Goal: Task Accomplishment & Management: Use online tool/utility

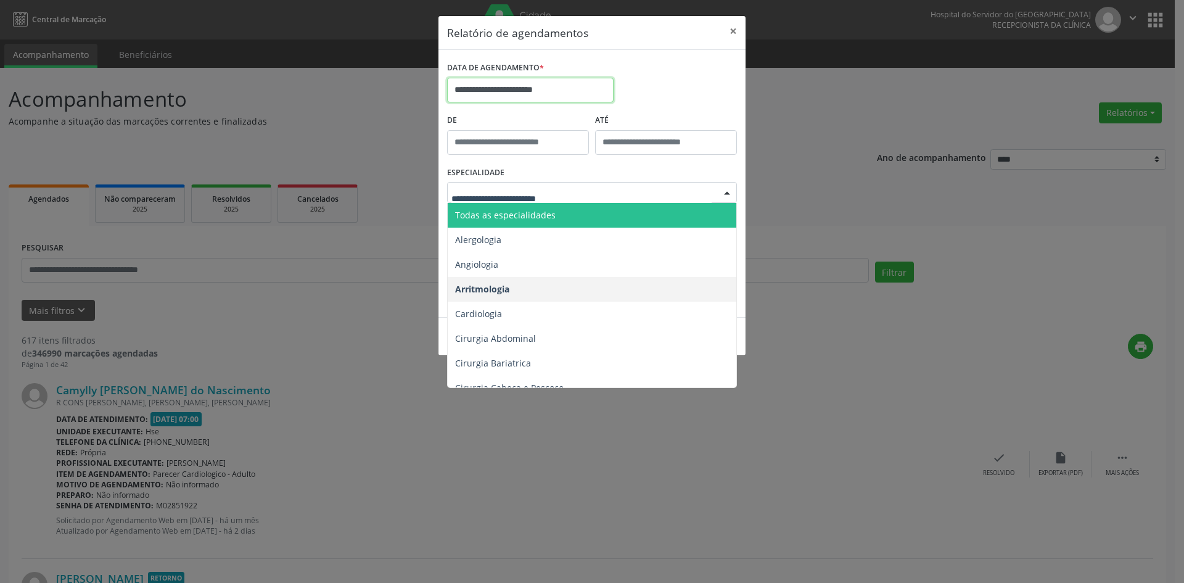
click at [588, 92] on input "**********" at bounding box center [530, 90] width 166 height 25
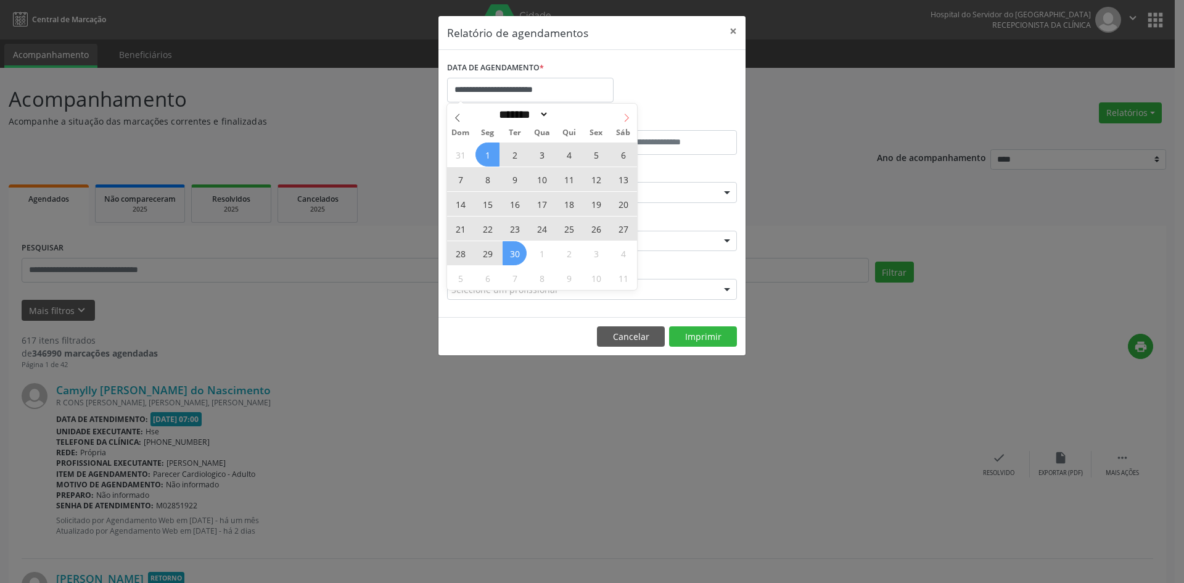
click at [629, 117] on icon at bounding box center [626, 117] width 9 height 9
select select "*"
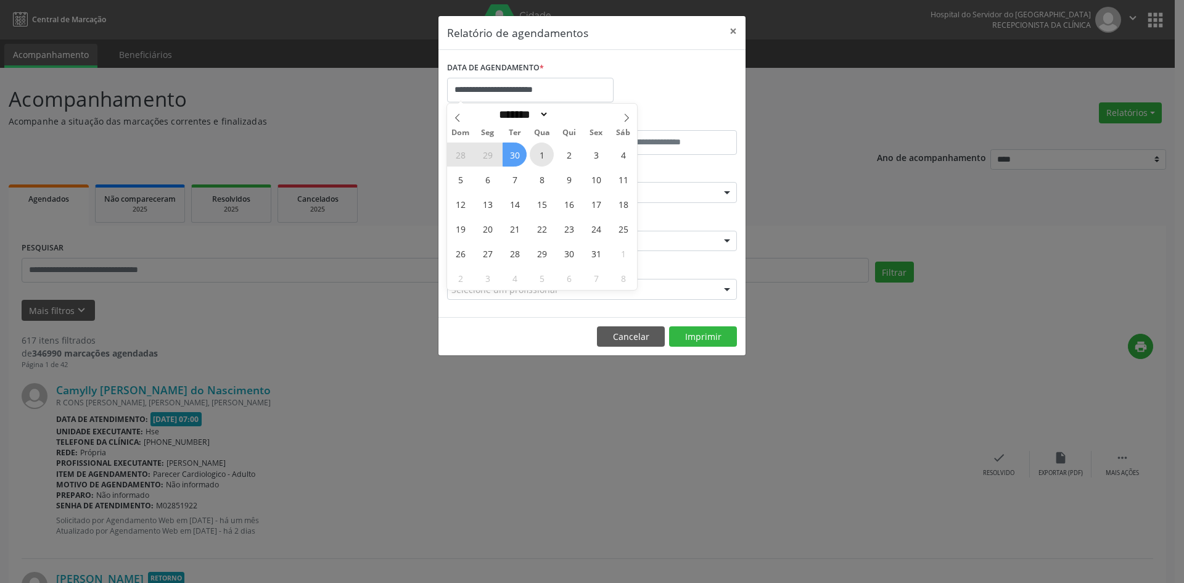
click at [539, 152] on span "1" at bounding box center [542, 154] width 24 height 24
type input "**********"
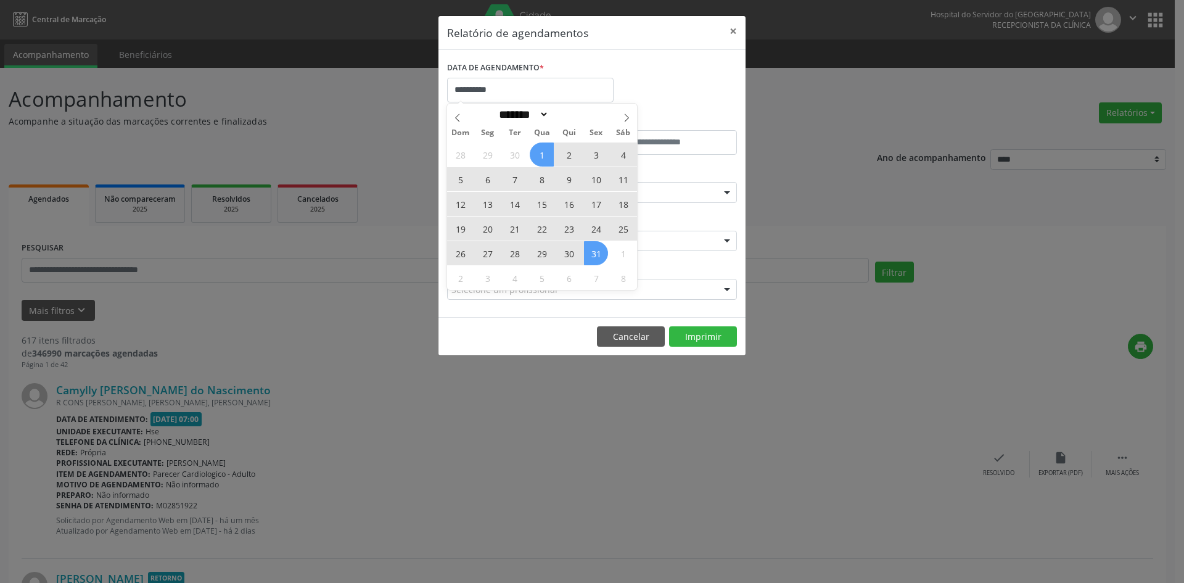
drag, startPoint x: 539, startPoint y: 152, endPoint x: 594, endPoint y: 253, distance: 114.5
click at [594, 253] on div "28 29 30 1 2 3 4 5 6 7 8 9 10 11 12 13 14 15 16 17 18 19 20 21 22 23 24 25 26 2…" at bounding box center [542, 216] width 190 height 148
click at [594, 252] on span "31" at bounding box center [596, 253] width 24 height 24
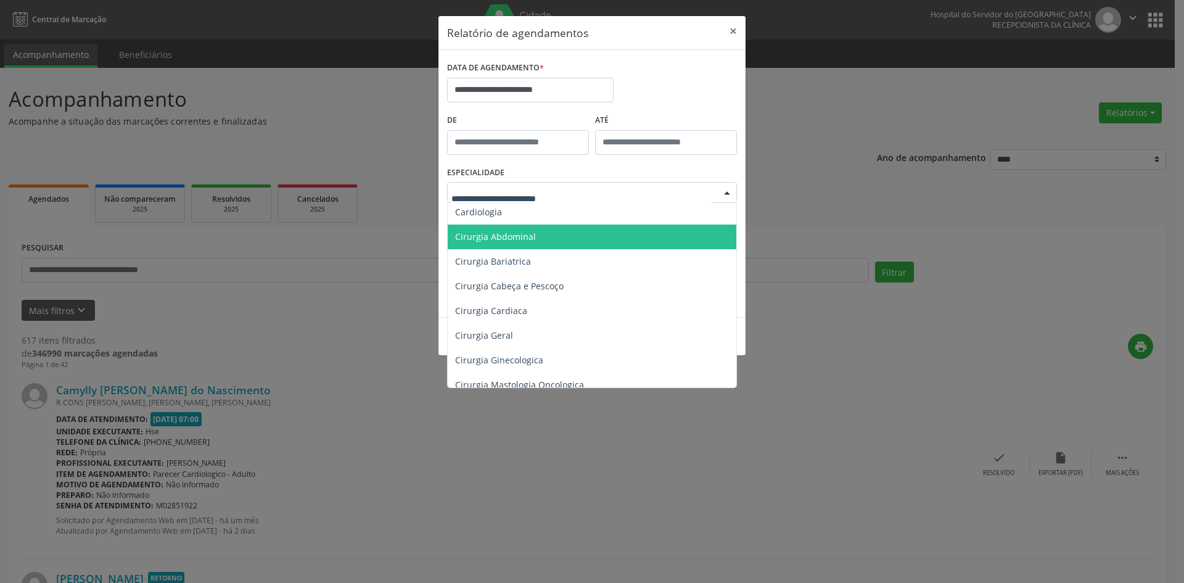
scroll to position [123, 0]
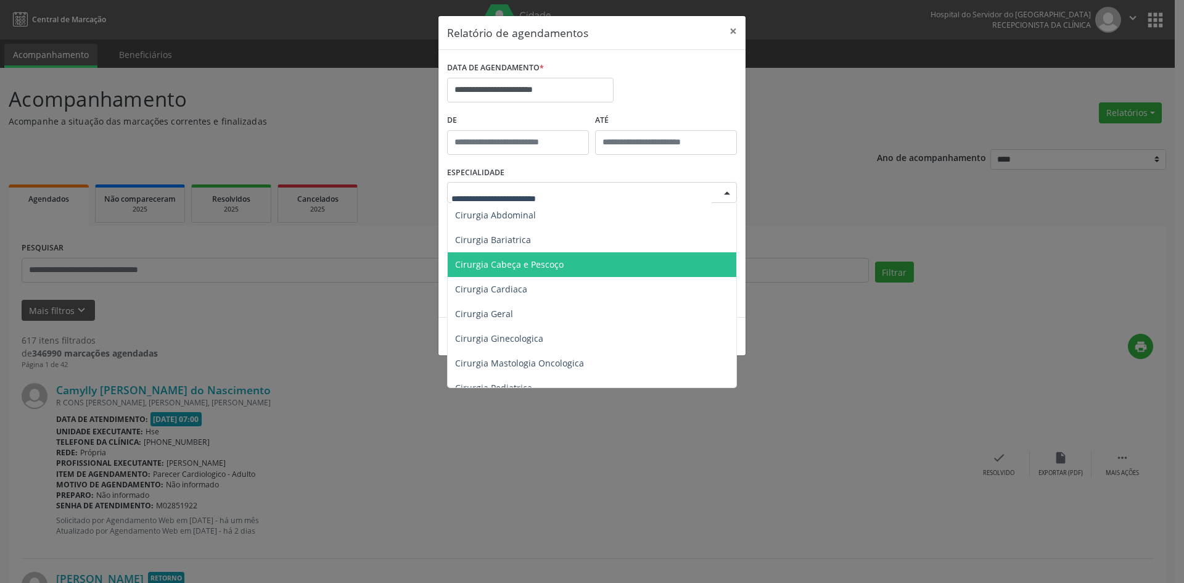
click at [552, 266] on span "Cirurgia Cabeça e Pescoço" at bounding box center [509, 264] width 108 height 12
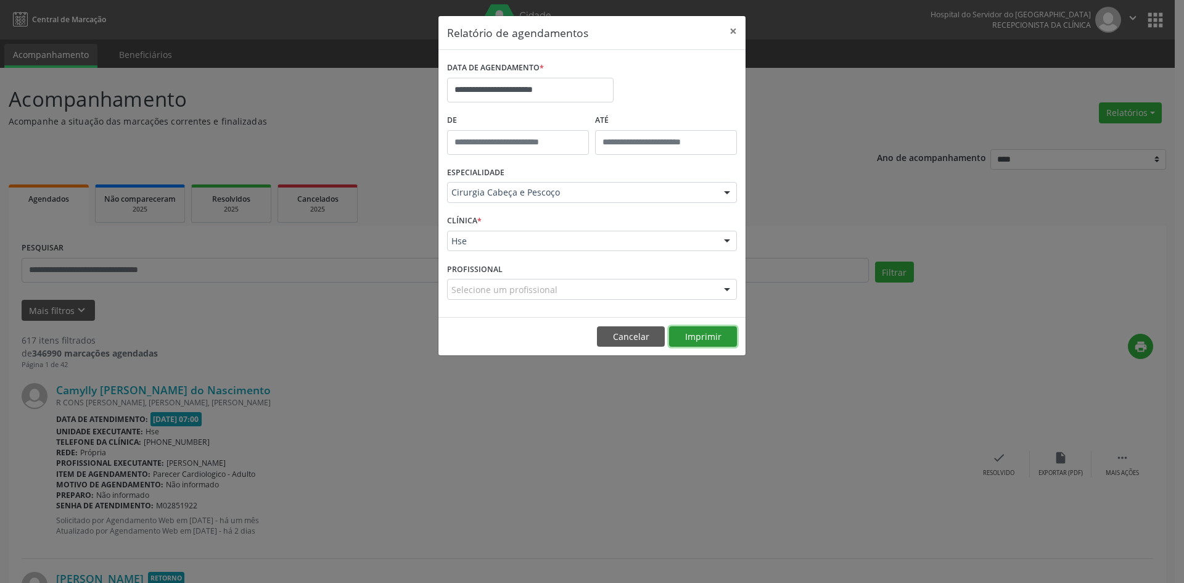
click at [701, 340] on button "Imprimir" at bounding box center [703, 336] width 68 height 21
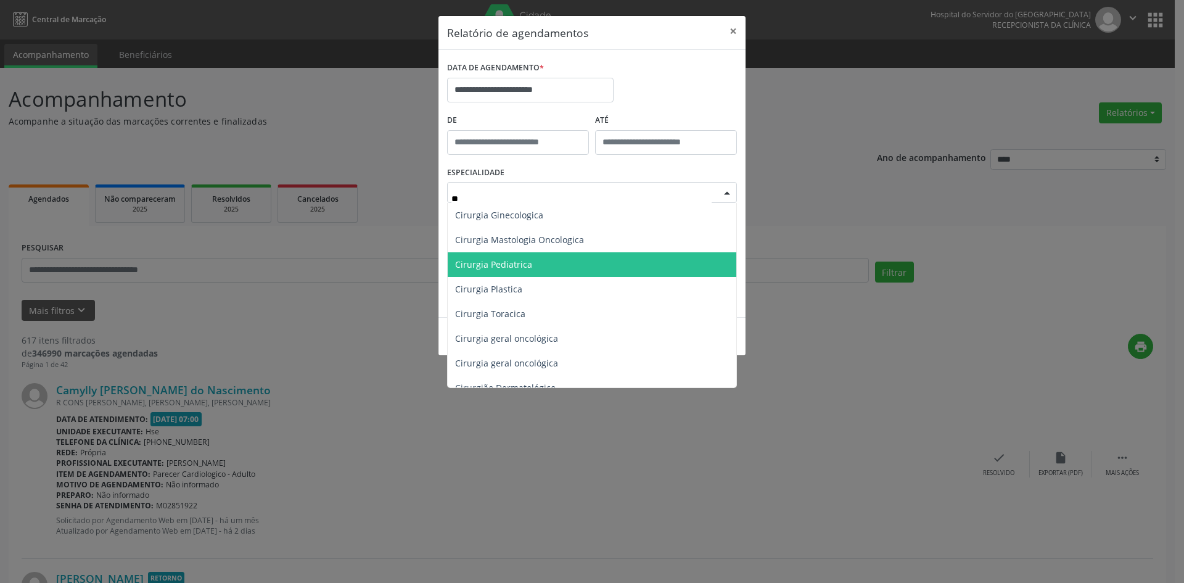
type input "***"
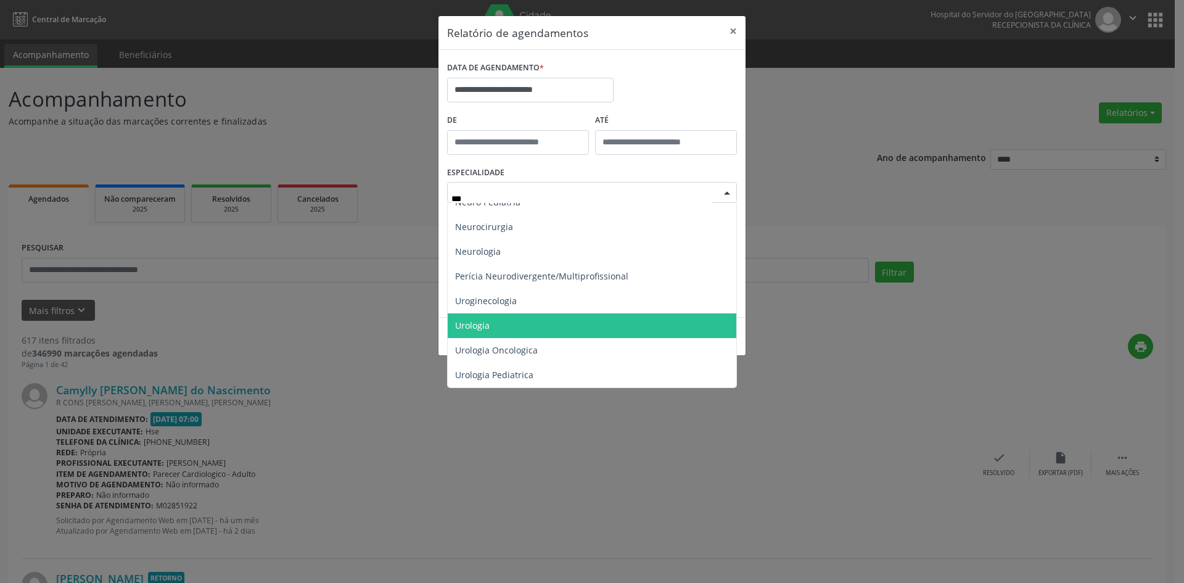
click at [554, 321] on span "Urologia" at bounding box center [592, 325] width 288 height 25
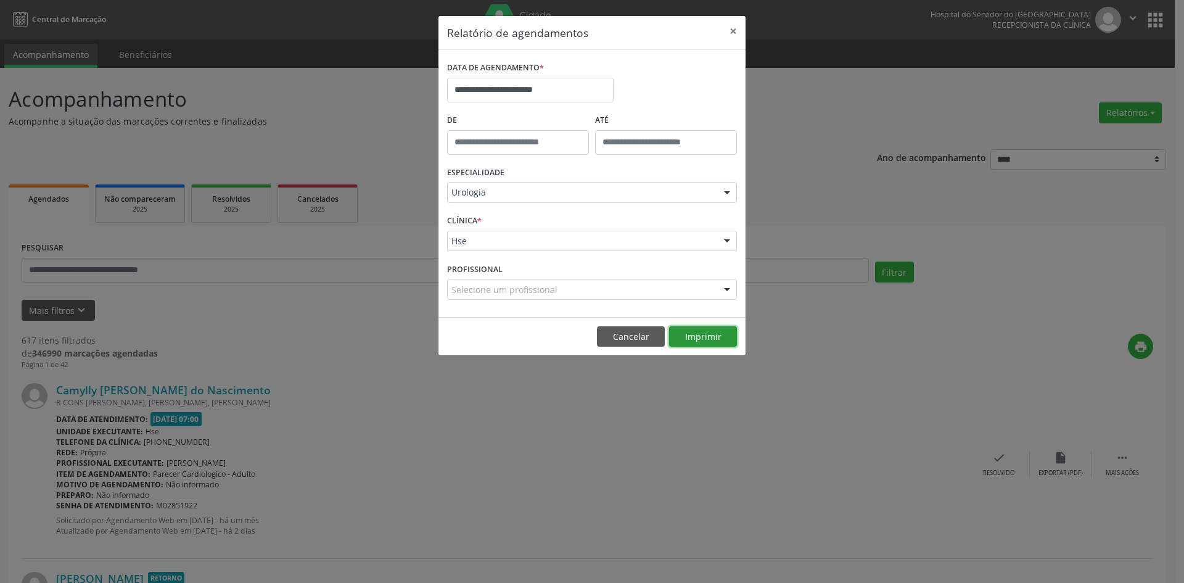
click at [706, 334] on button "Imprimir" at bounding box center [703, 336] width 68 height 21
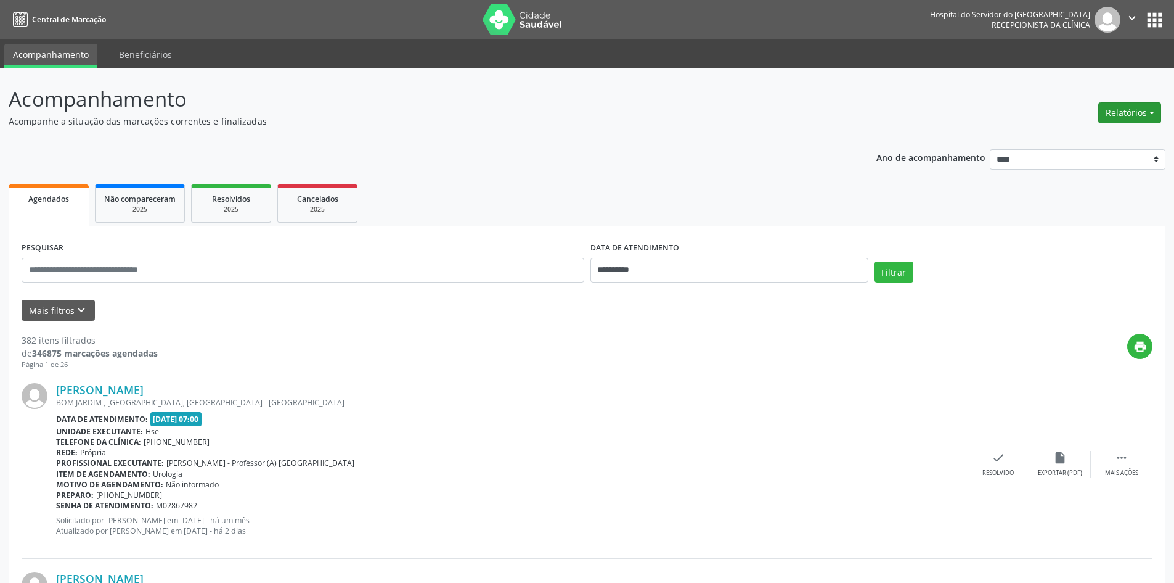
click at [1129, 113] on button "Relatórios" at bounding box center [1130, 112] width 63 height 21
click at [1076, 138] on link "Agendamentos" at bounding box center [1095, 139] width 133 height 17
select select "*"
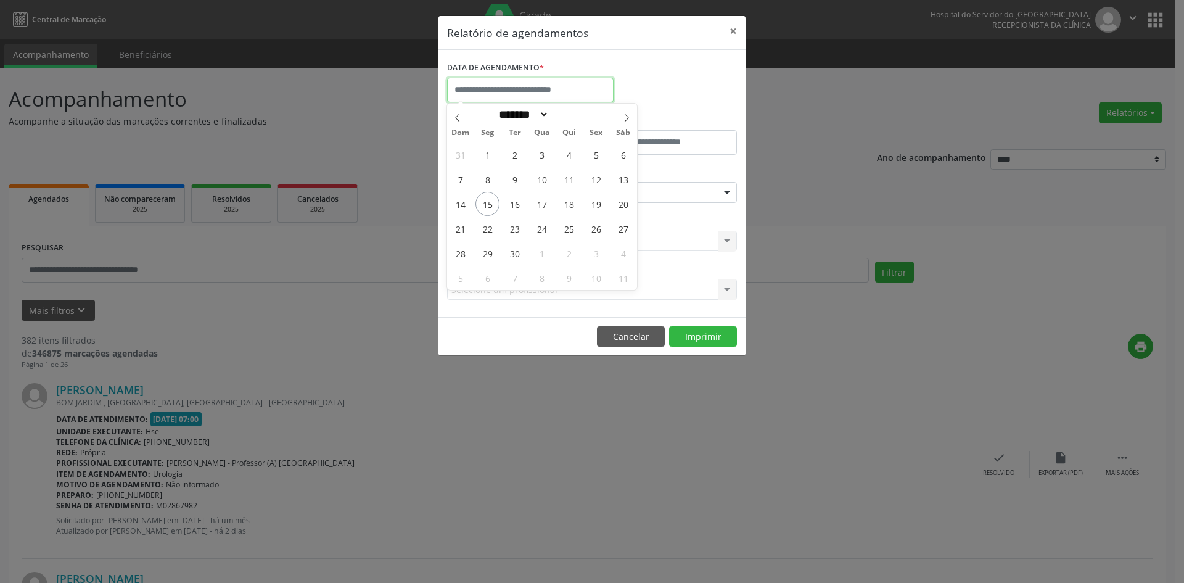
click at [518, 89] on input "text" at bounding box center [530, 90] width 166 height 25
click at [489, 155] on span "1" at bounding box center [487, 154] width 24 height 24
type input "**********"
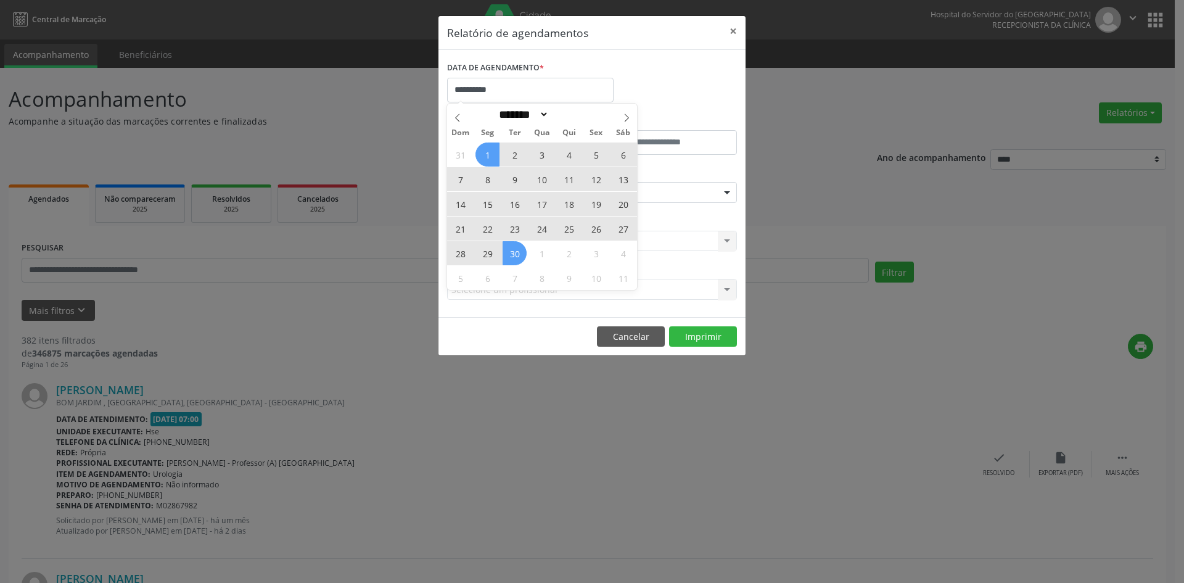
drag, startPoint x: 489, startPoint y: 155, endPoint x: 514, endPoint y: 253, distance: 101.7
click at [514, 253] on div "31 1 2 3 4 5 6 7 8 9 10 11 12 13 14 15 16 17 18 19 20 21 22 23 24 25 26 27 28 2…" at bounding box center [542, 216] width 190 height 148
click at [514, 253] on span "30" at bounding box center [514, 253] width 24 height 24
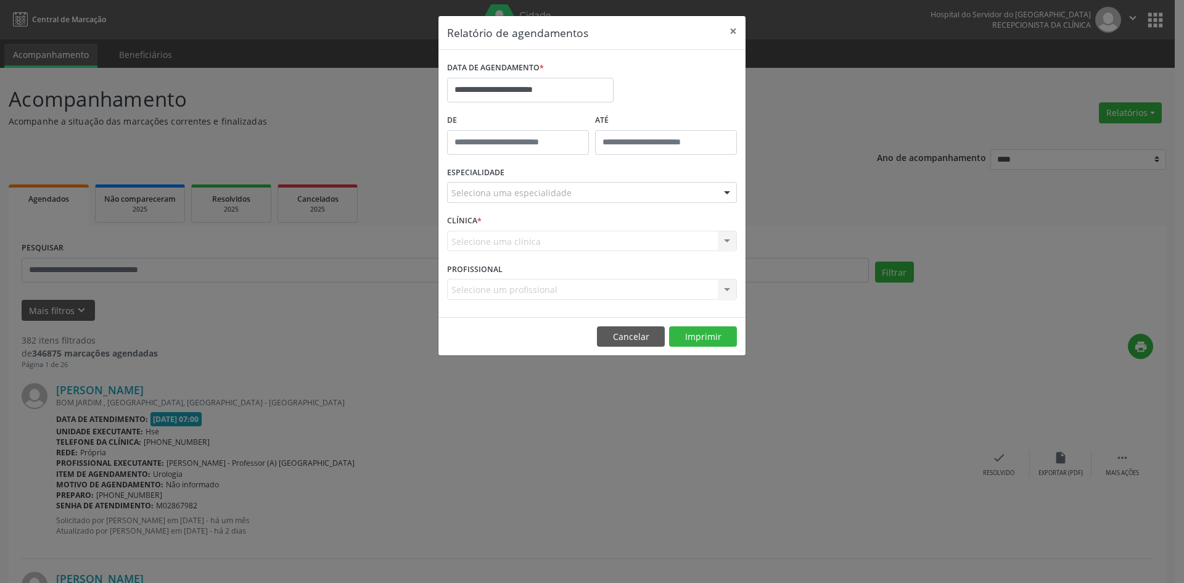
click at [575, 192] on div "Seleciona uma especialidade" at bounding box center [592, 192] width 290 height 21
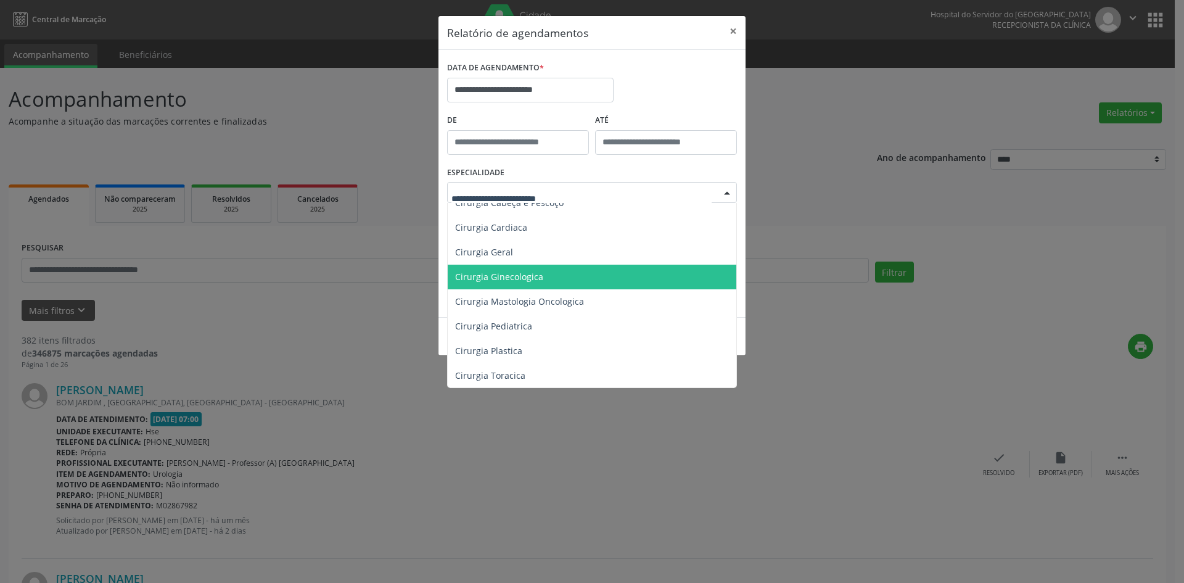
scroll to position [123, 0]
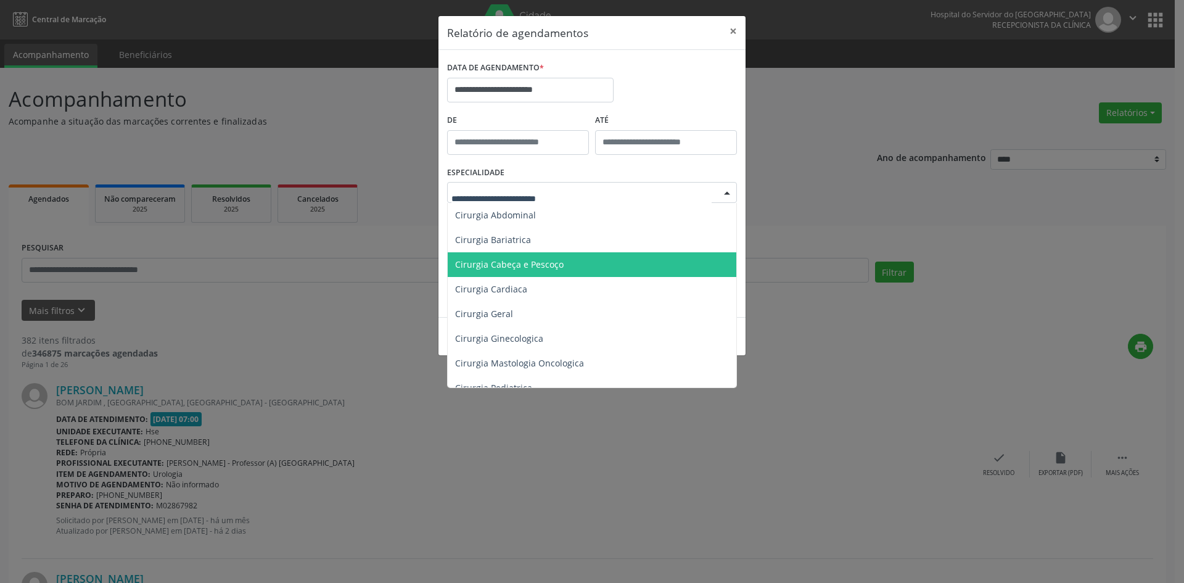
click at [528, 268] on span "Cirurgia Cabeça e Pescoço" at bounding box center [509, 264] width 108 height 12
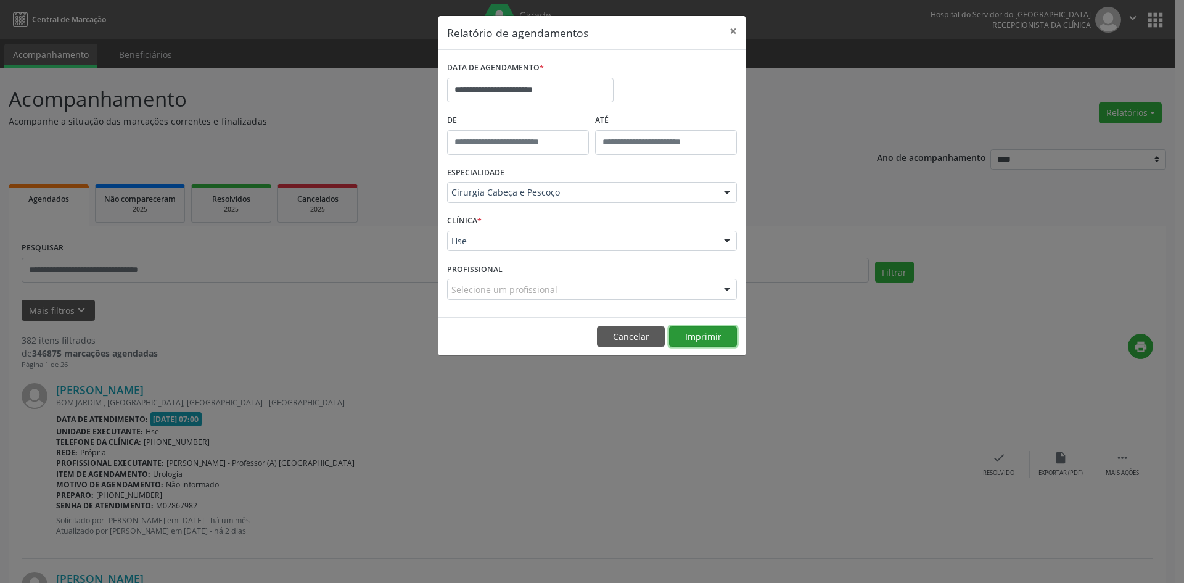
click at [704, 338] on button "Imprimir" at bounding box center [703, 336] width 68 height 21
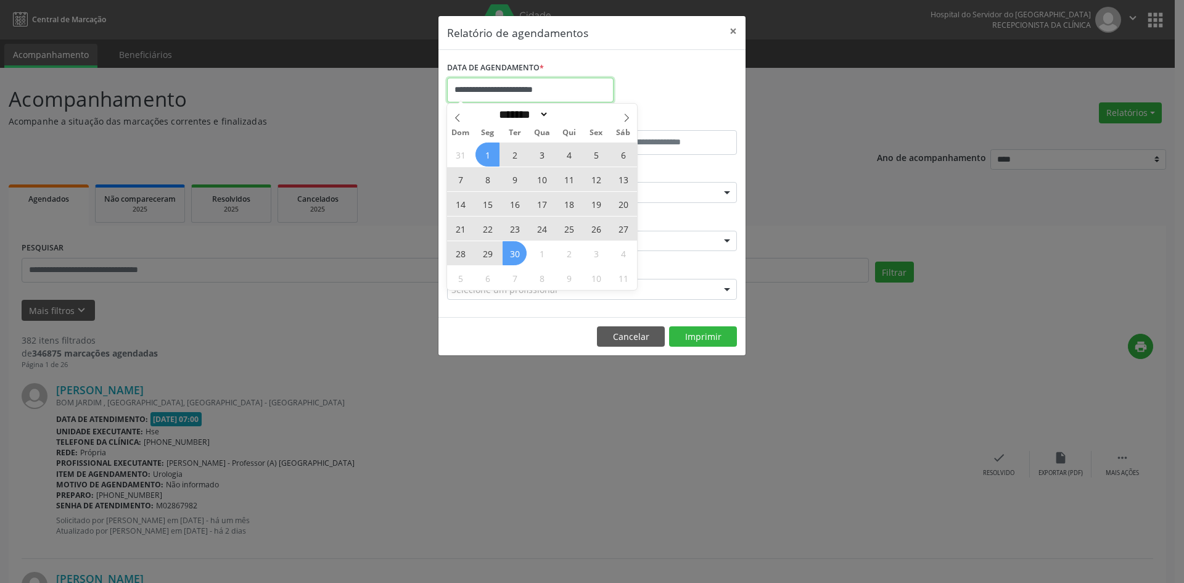
click at [537, 81] on input "**********" at bounding box center [530, 90] width 166 height 25
click at [626, 115] on icon at bounding box center [626, 117] width 9 height 9
select select "*"
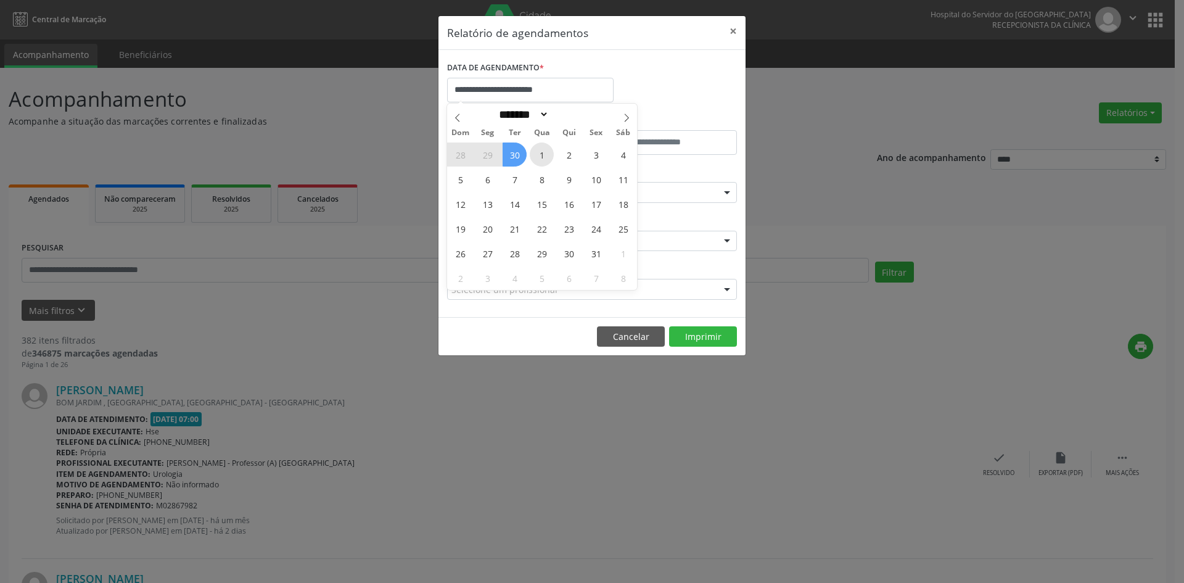
click at [544, 150] on span "1" at bounding box center [542, 154] width 24 height 24
type input "**********"
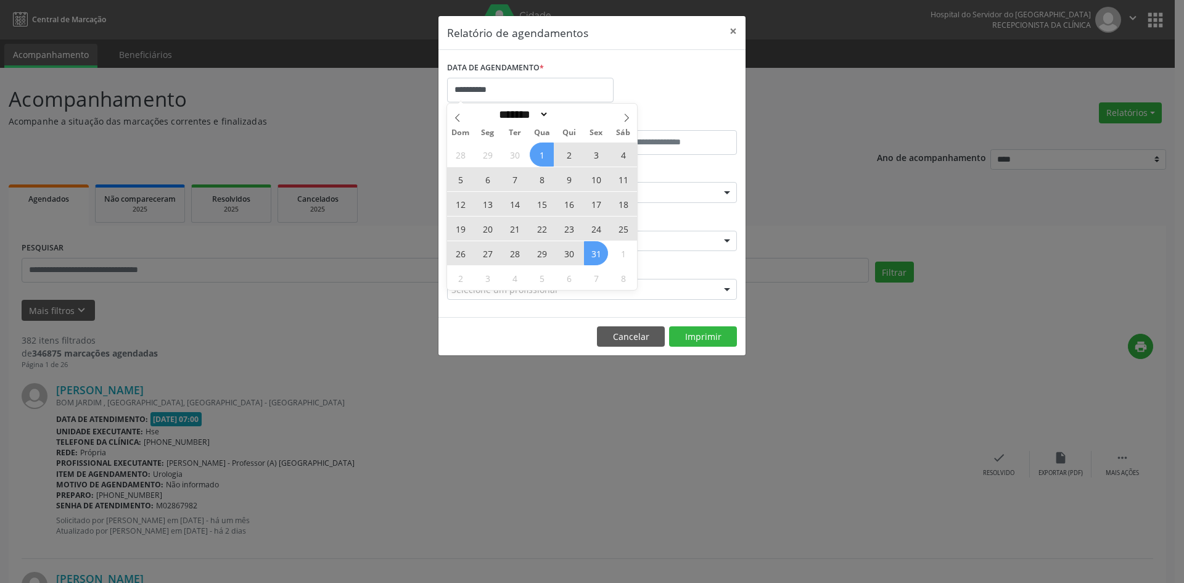
drag, startPoint x: 544, startPoint y: 150, endPoint x: 598, endPoint y: 258, distance: 120.5
click at [598, 258] on div "28 29 30 1 2 3 4 5 6 7 8 9 10 11 12 13 14 15 16 17 18 19 20 21 22 23 24 25 26 2…" at bounding box center [542, 216] width 190 height 148
click at [599, 257] on span "31" at bounding box center [596, 253] width 24 height 24
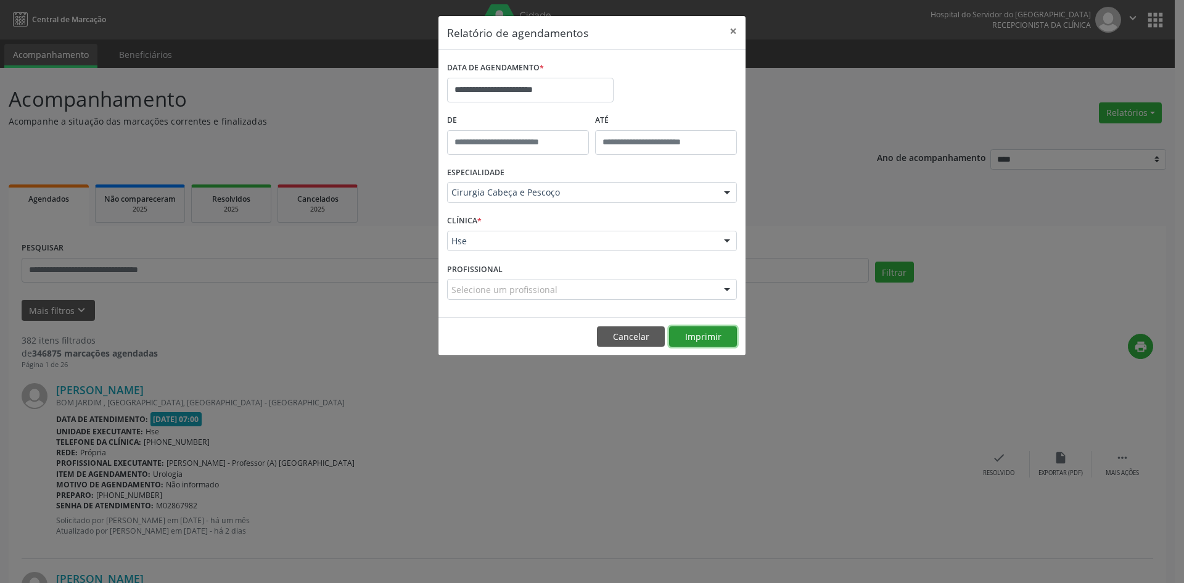
click at [697, 338] on button "Imprimir" at bounding box center [703, 336] width 68 height 21
